Goal: Complete application form

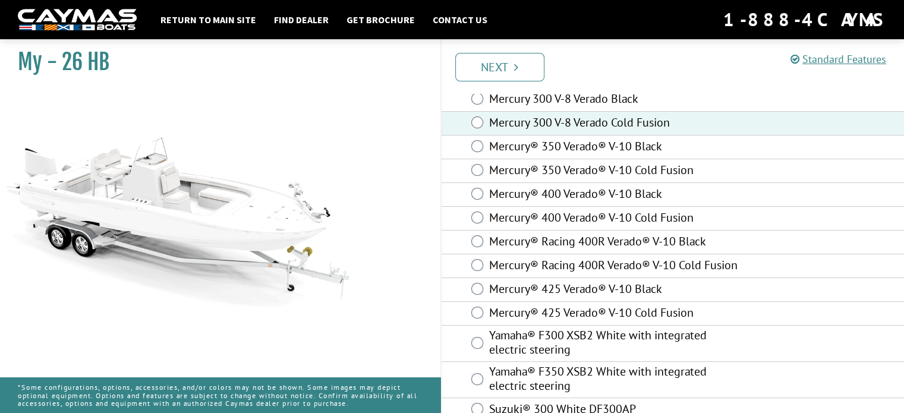
scroll to position [110, 0]
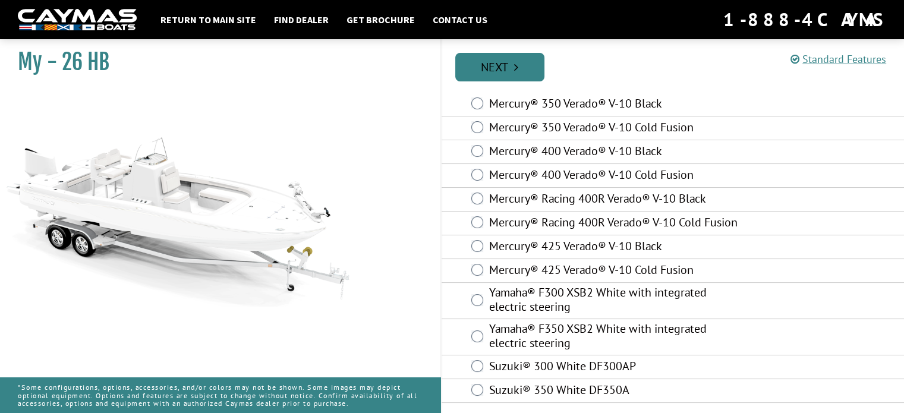
click at [510, 69] on link "Next" at bounding box center [499, 67] width 89 height 29
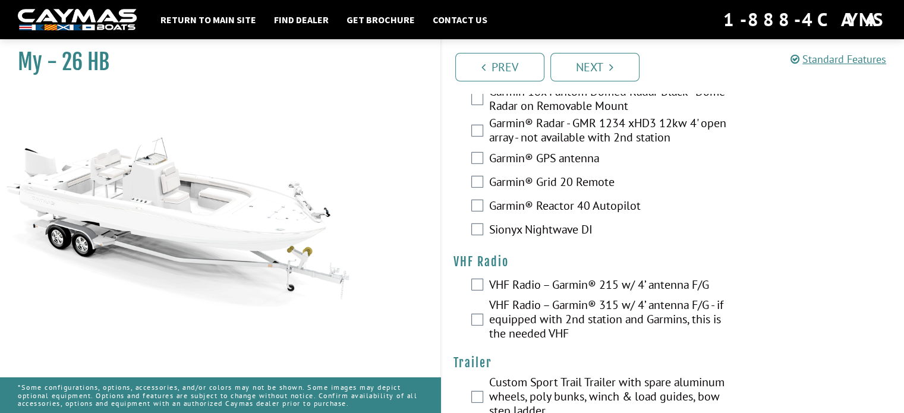
scroll to position [3391, 0]
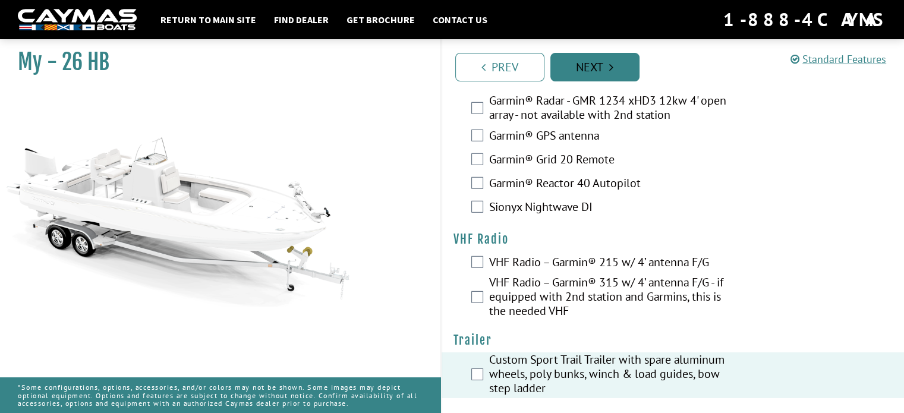
click at [619, 71] on link "Next" at bounding box center [594, 67] width 89 height 29
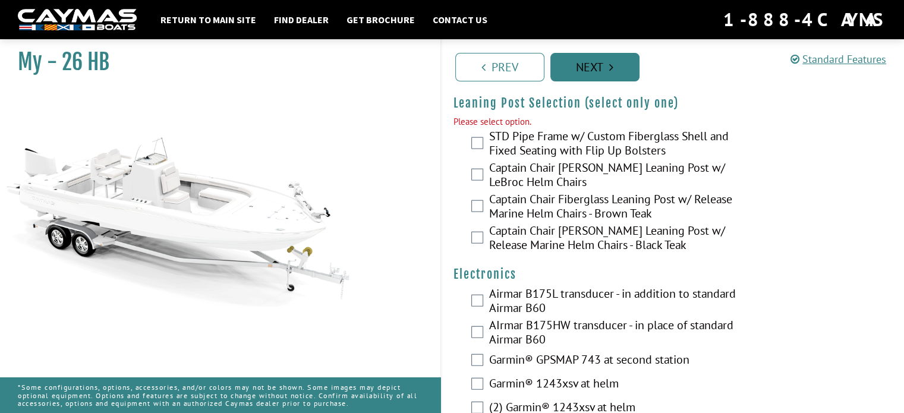
scroll to position [2791, 0]
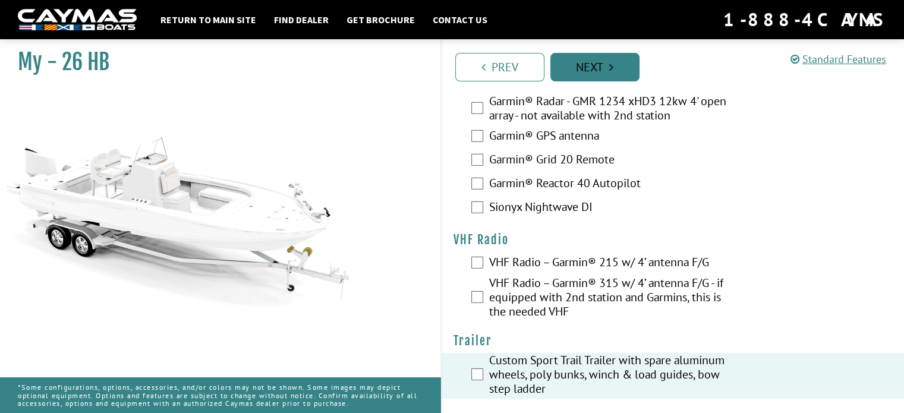
click at [604, 68] on link "Next" at bounding box center [594, 67] width 89 height 29
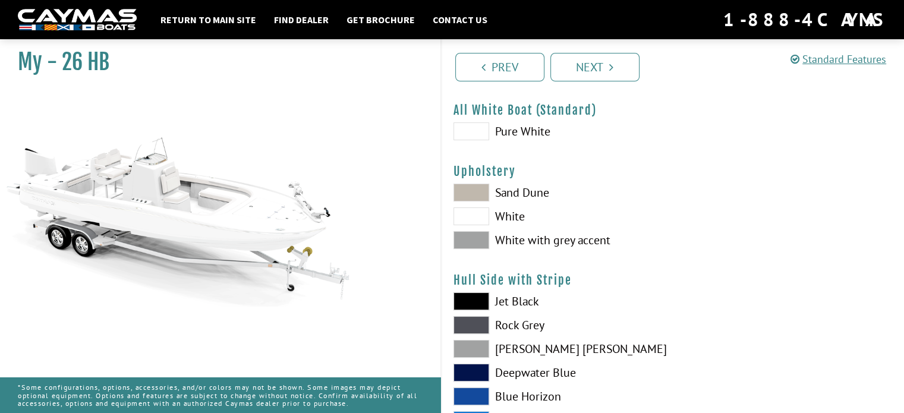
scroll to position [59, 0]
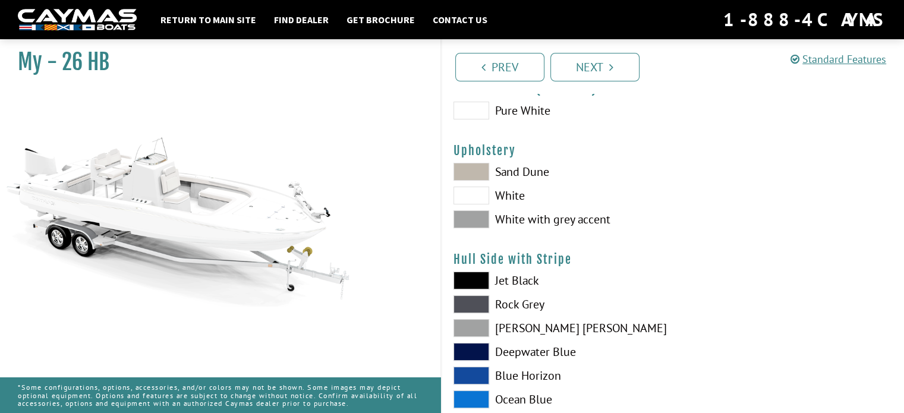
click at [480, 111] on span at bounding box center [471, 111] width 36 height 18
click at [475, 193] on span at bounding box center [471, 196] width 36 height 18
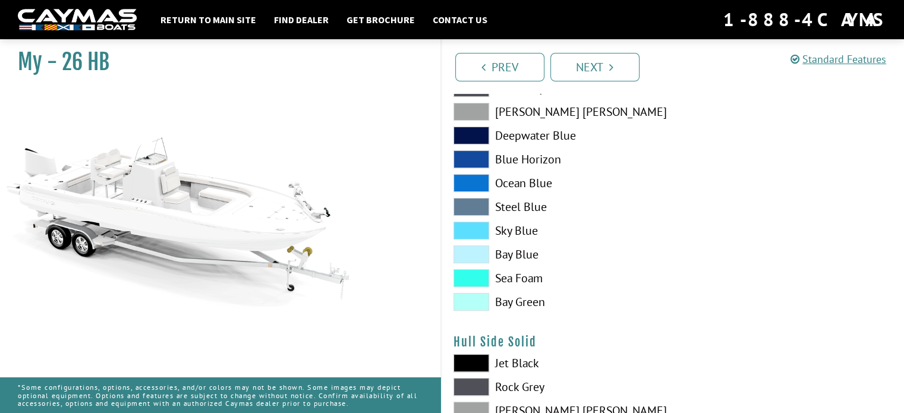
scroll to position [297, 0]
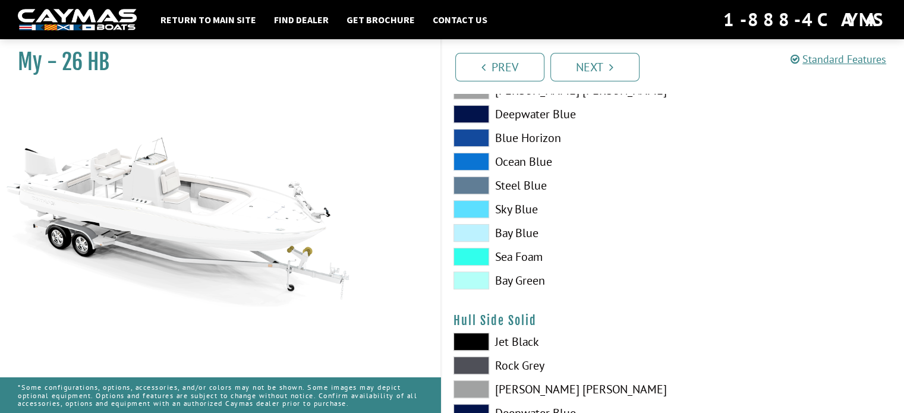
click at [480, 259] on span at bounding box center [471, 257] width 36 height 18
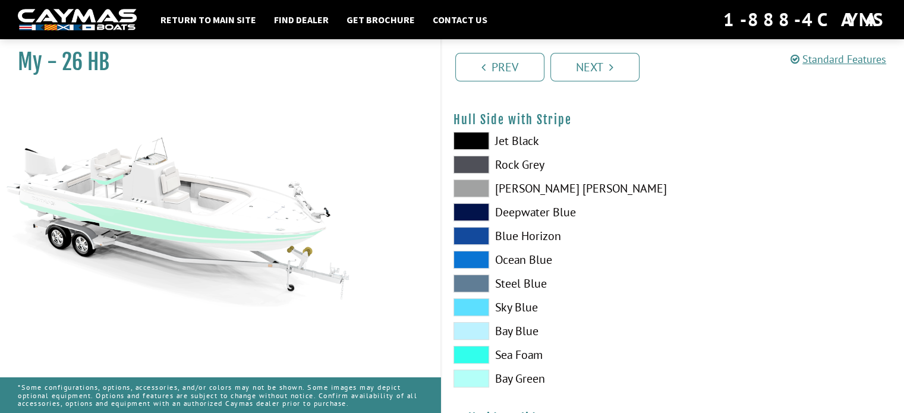
scroll to position [178, 0]
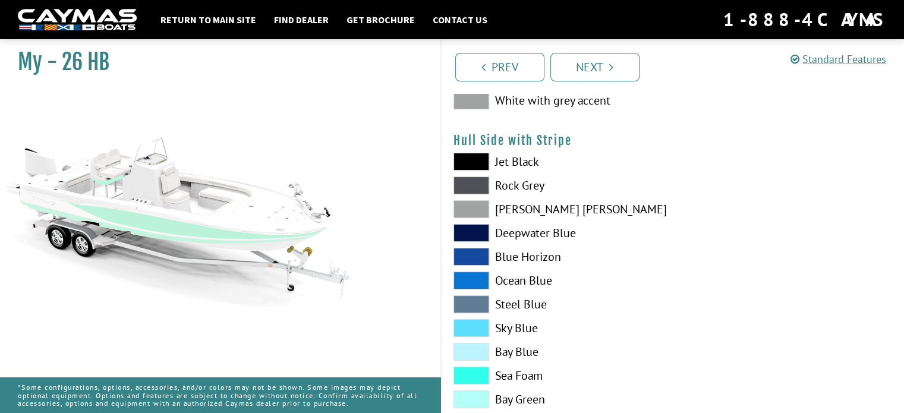
click at [468, 283] on span at bounding box center [471, 281] width 36 height 18
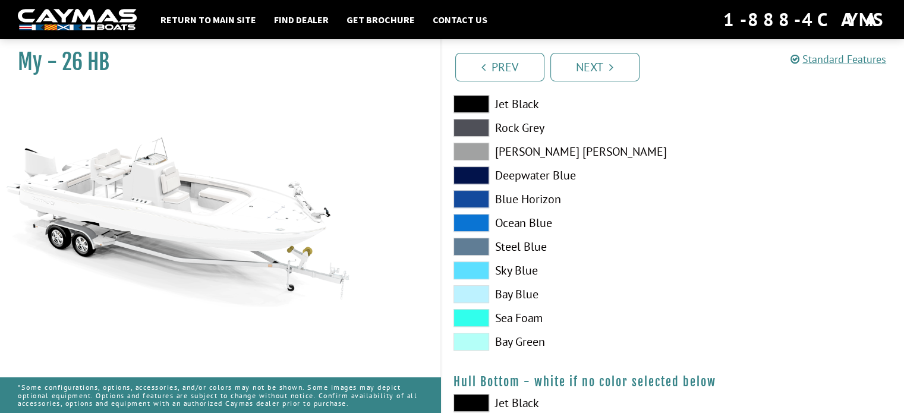
scroll to position [594, 0]
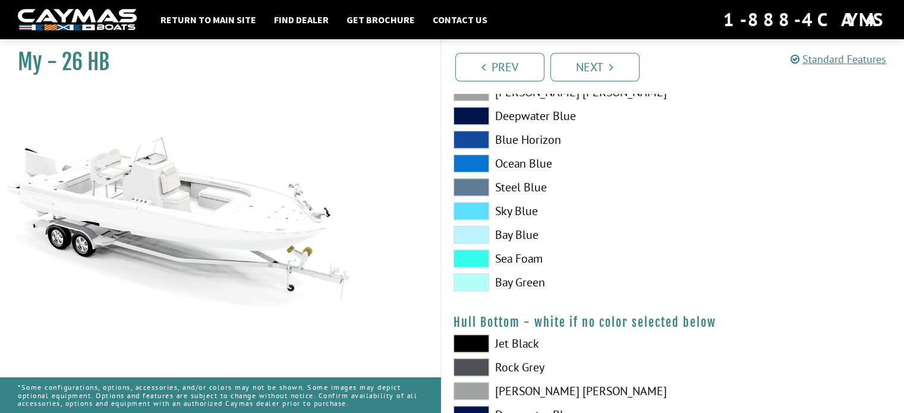
click at [481, 261] on span at bounding box center [471, 259] width 36 height 18
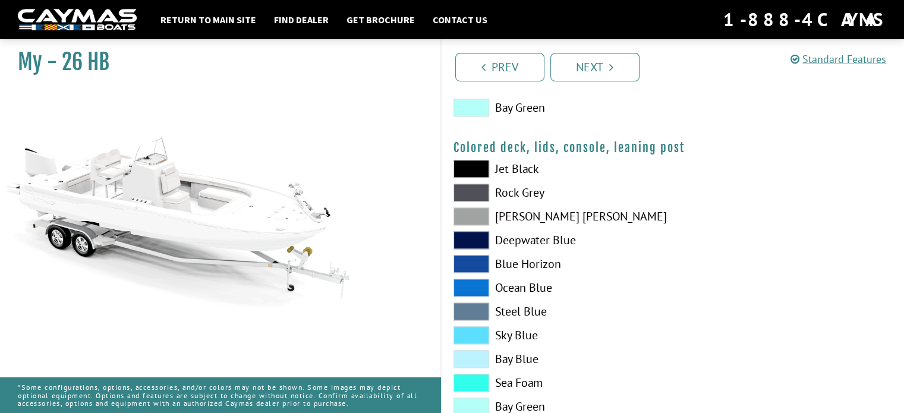
scroll to position [1403, 0]
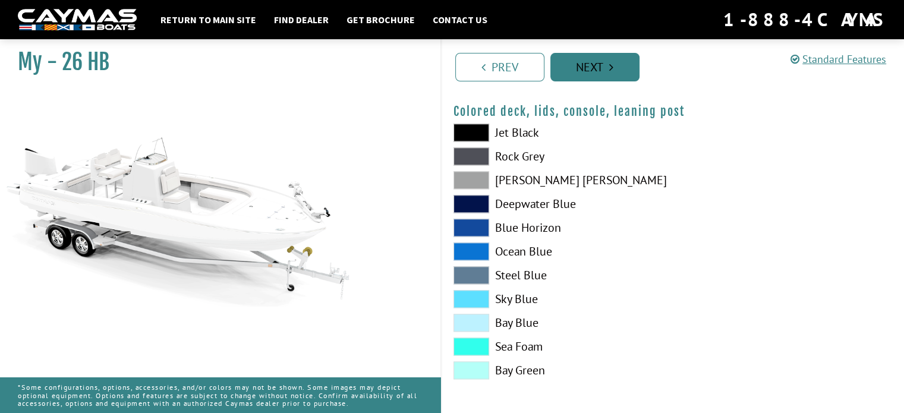
click at [616, 66] on link "Next" at bounding box center [594, 67] width 89 height 29
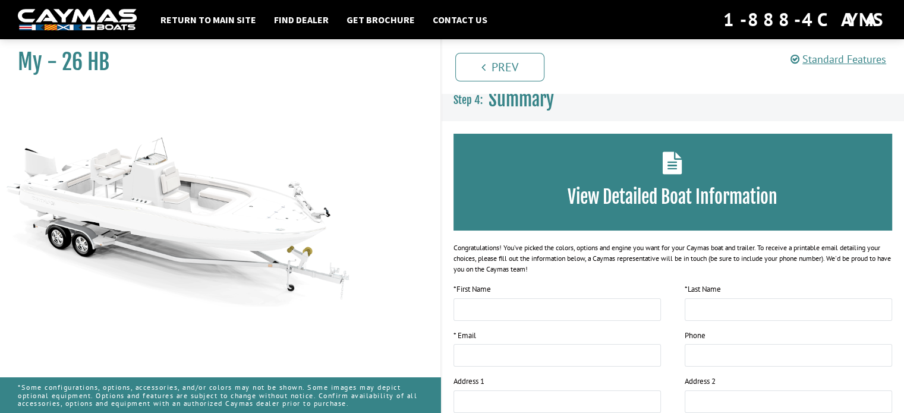
scroll to position [0, 0]
